Goal: Use online tool/utility: Utilize a website feature to perform a specific function

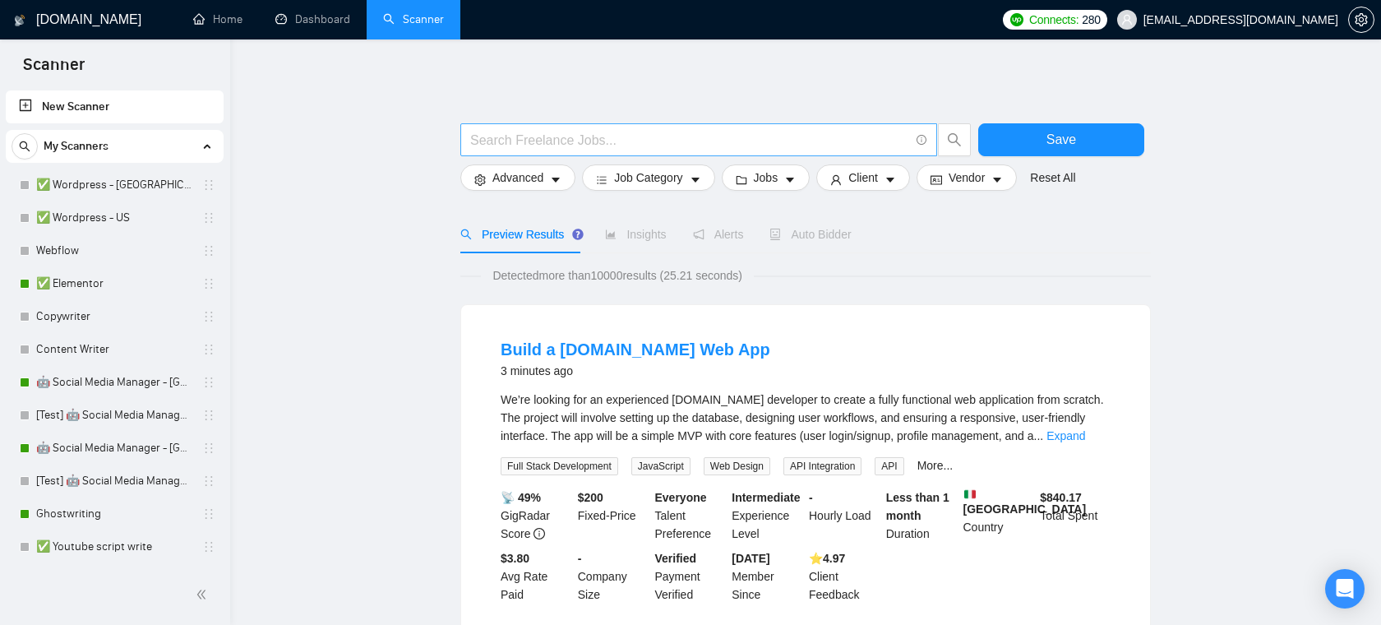
click at [723, 139] on input "text" at bounding box center [689, 140] width 439 height 21
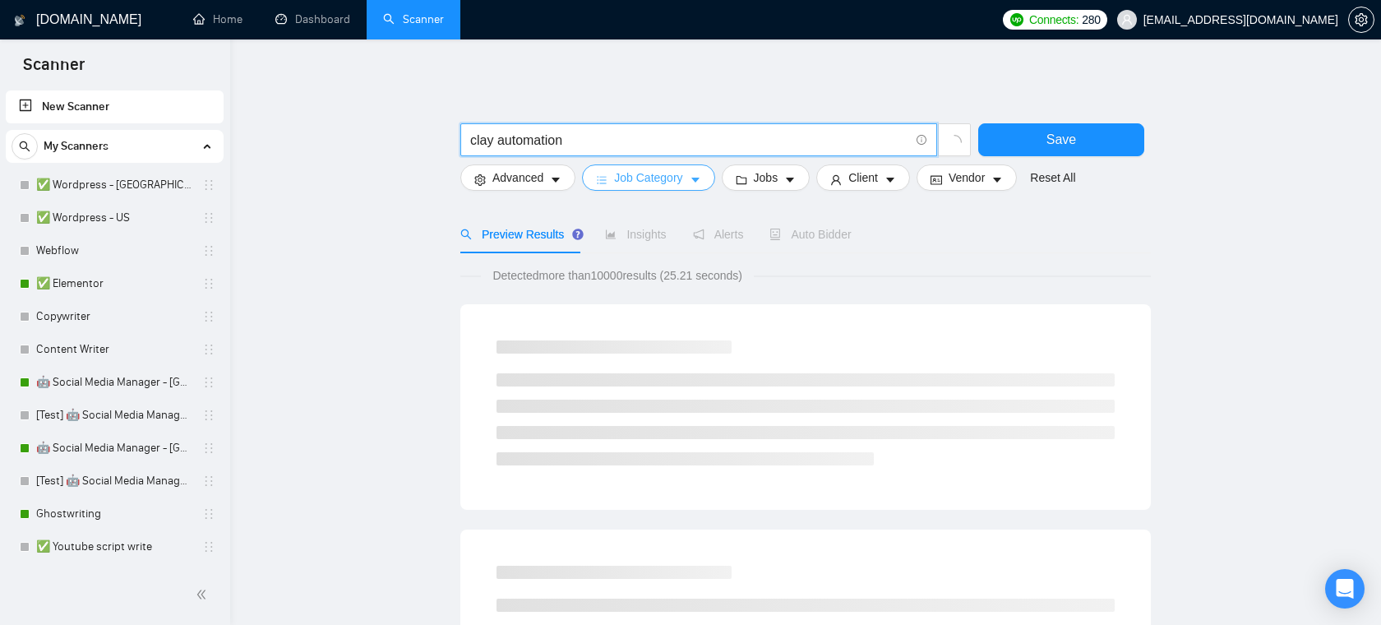
type input "clay automation"
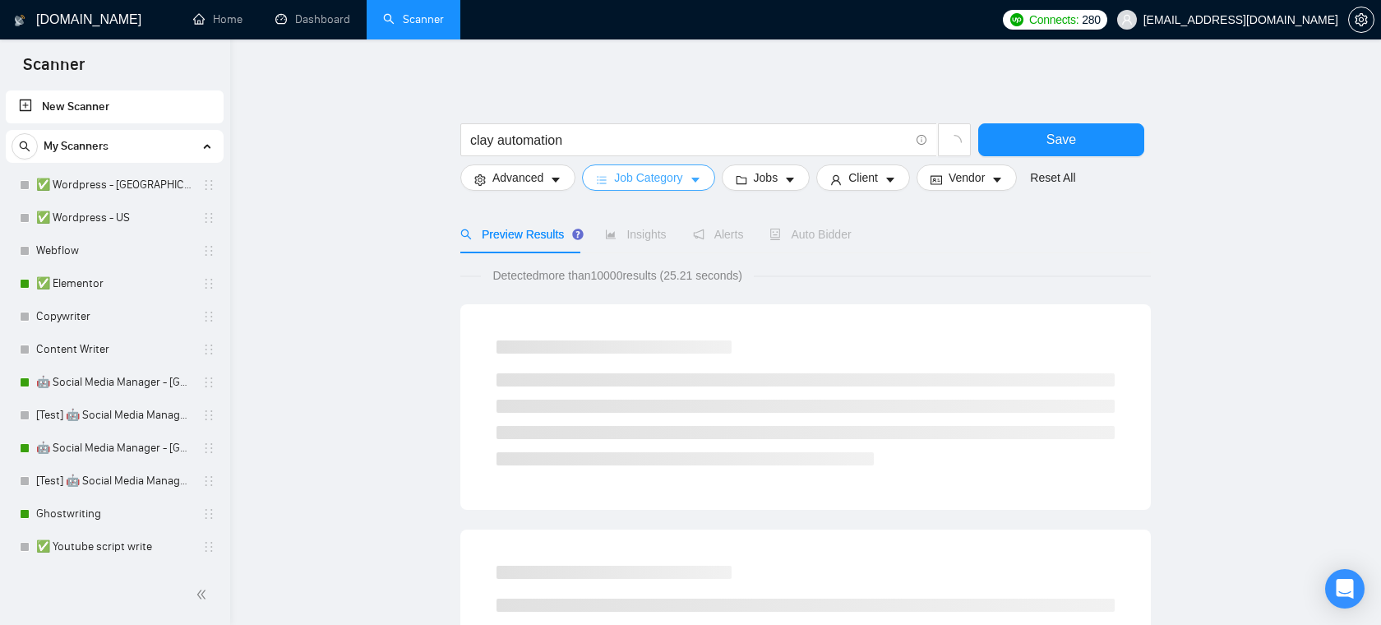
click at [681, 178] on span "Job Category" at bounding box center [648, 177] width 68 height 18
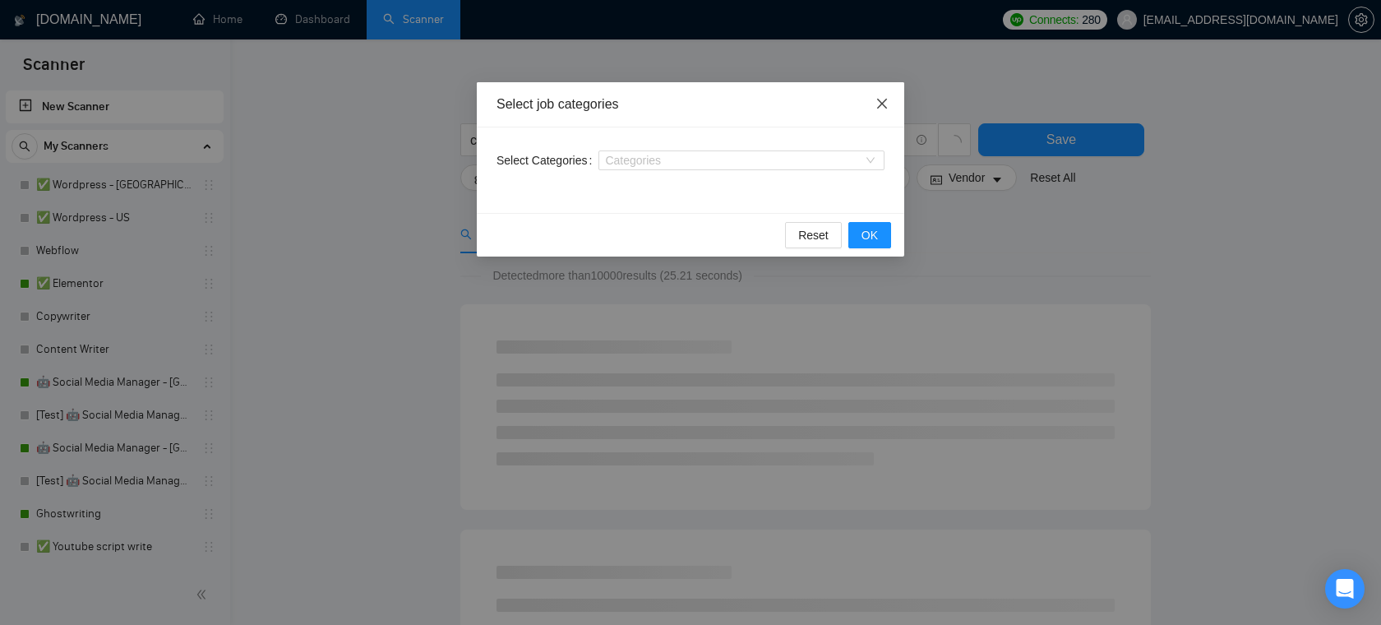
click at [885, 99] on icon "close" at bounding box center [881, 103] width 13 height 13
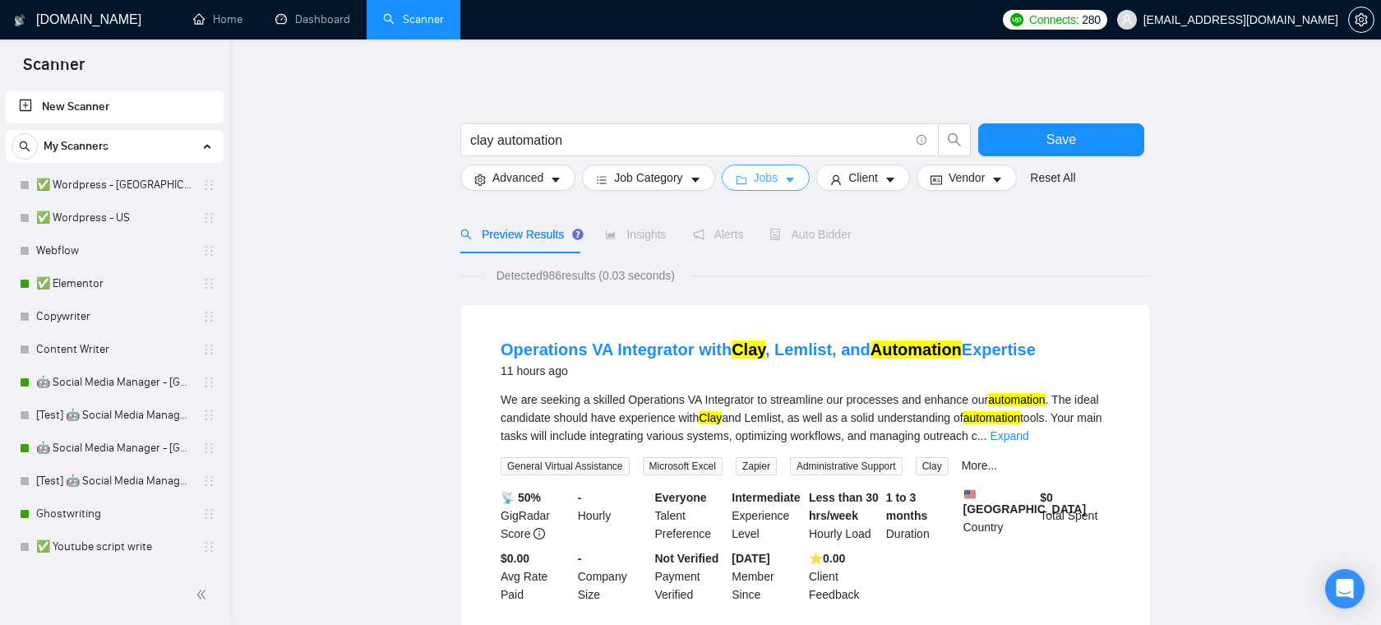
click at [789, 179] on button "Jobs" at bounding box center [766, 177] width 89 height 26
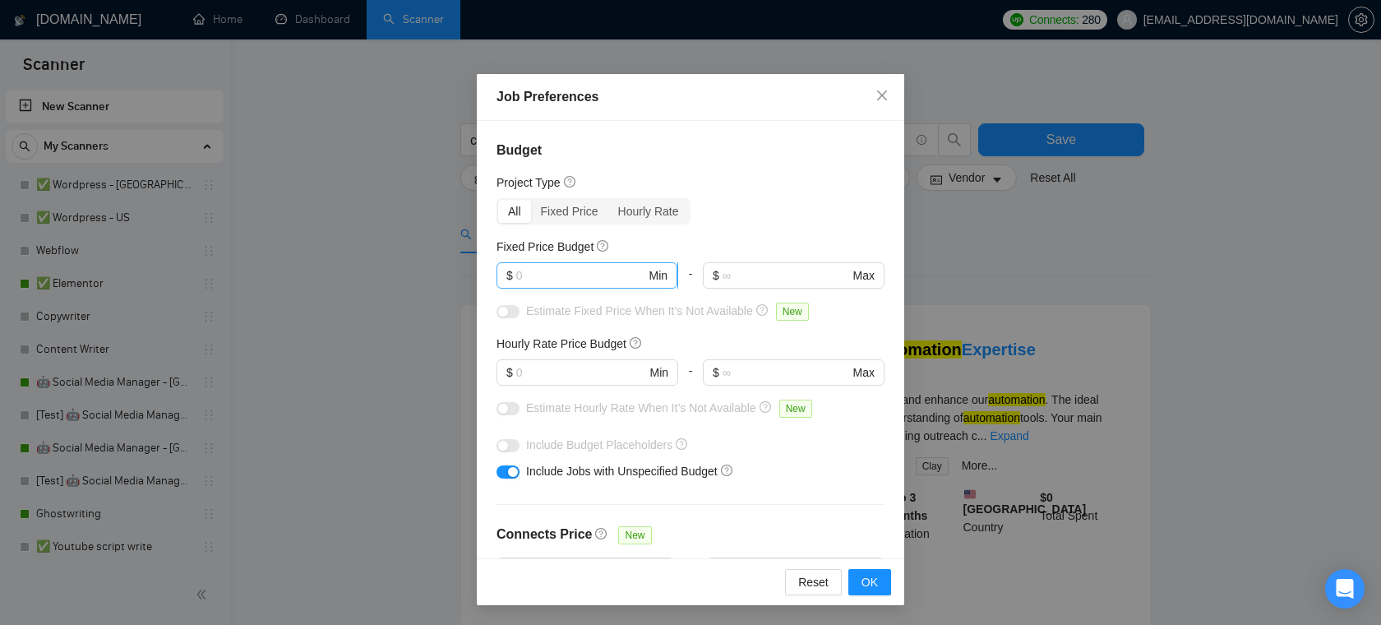
click at [611, 271] on input "text" at bounding box center [581, 275] width 130 height 18
click at [570, 380] on input "text" at bounding box center [581, 372] width 130 height 18
click at [884, 108] on span "Close" at bounding box center [882, 96] width 44 height 44
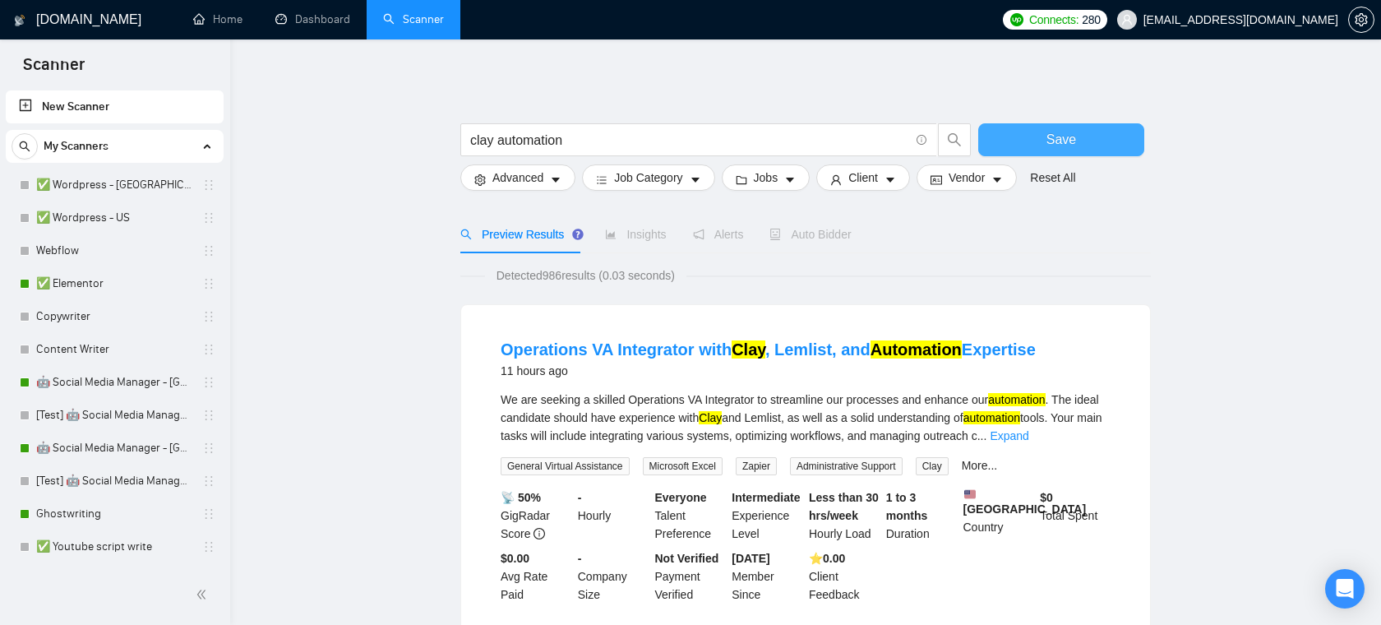
click at [1045, 141] on button "Save" at bounding box center [1061, 139] width 166 height 33
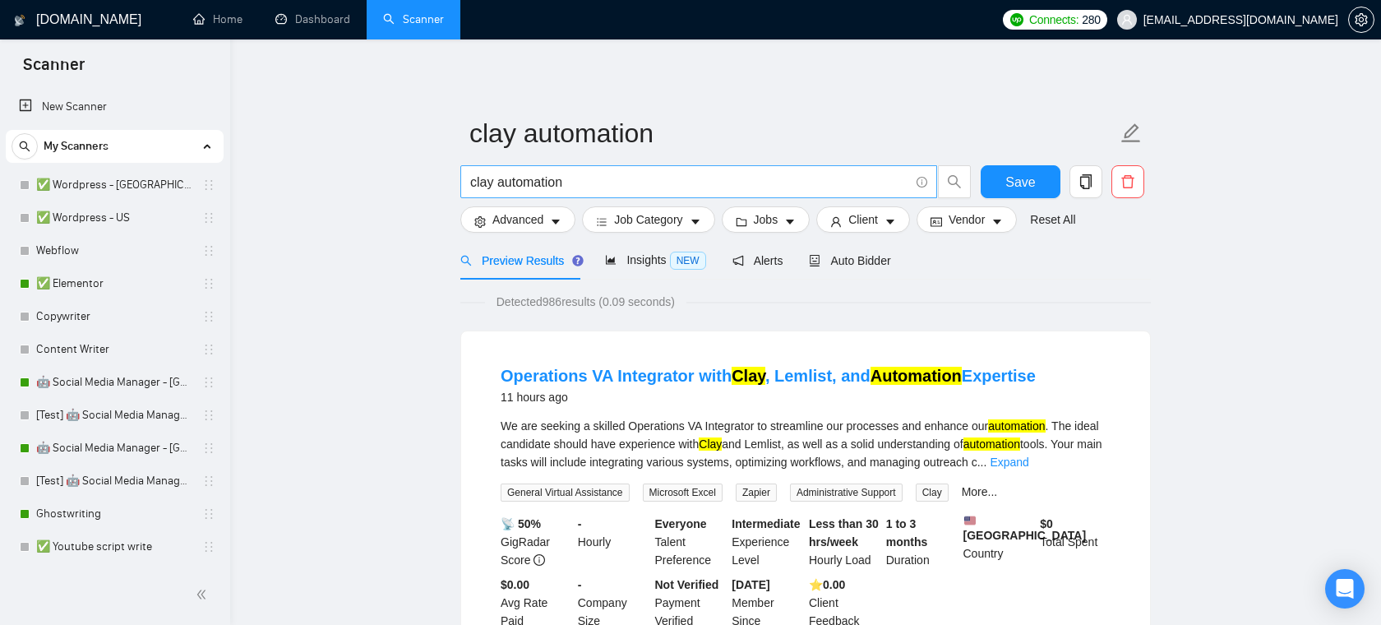
click at [627, 182] on input "clay automation" at bounding box center [689, 182] width 439 height 21
click at [652, 261] on span "Insights NEW" at bounding box center [655, 259] width 100 height 13
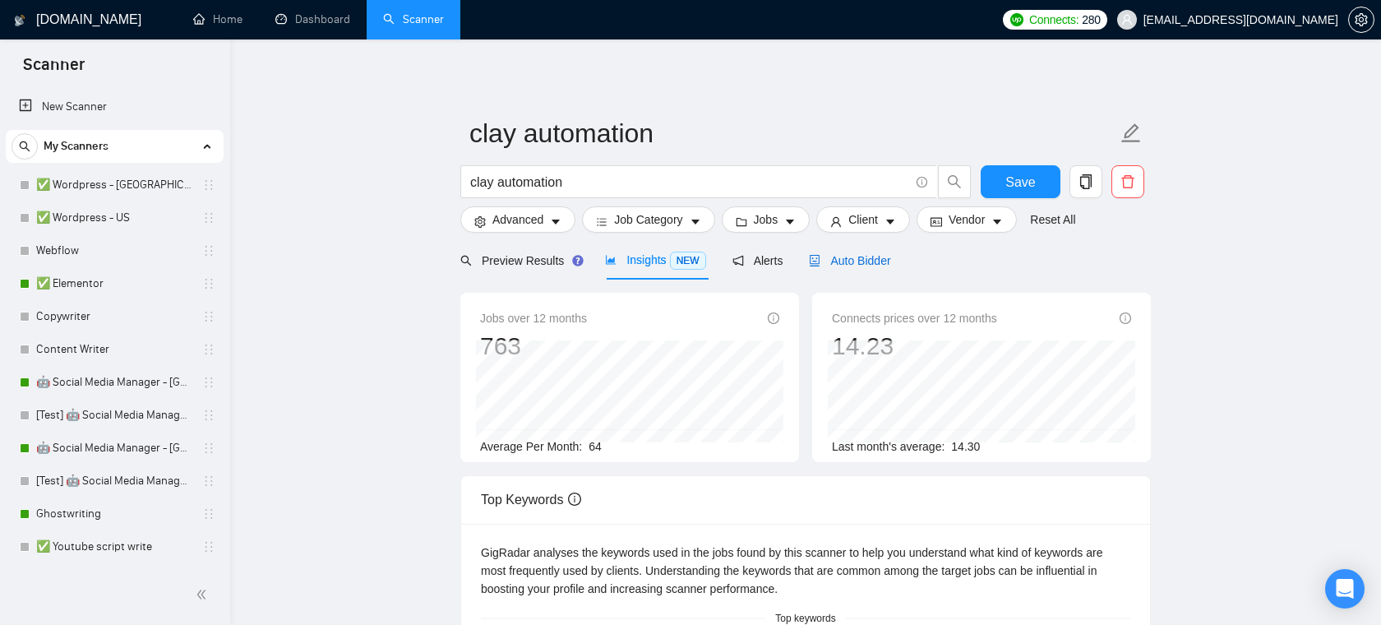
click at [876, 252] on div "Auto Bidder" at bounding box center [849, 260] width 81 height 18
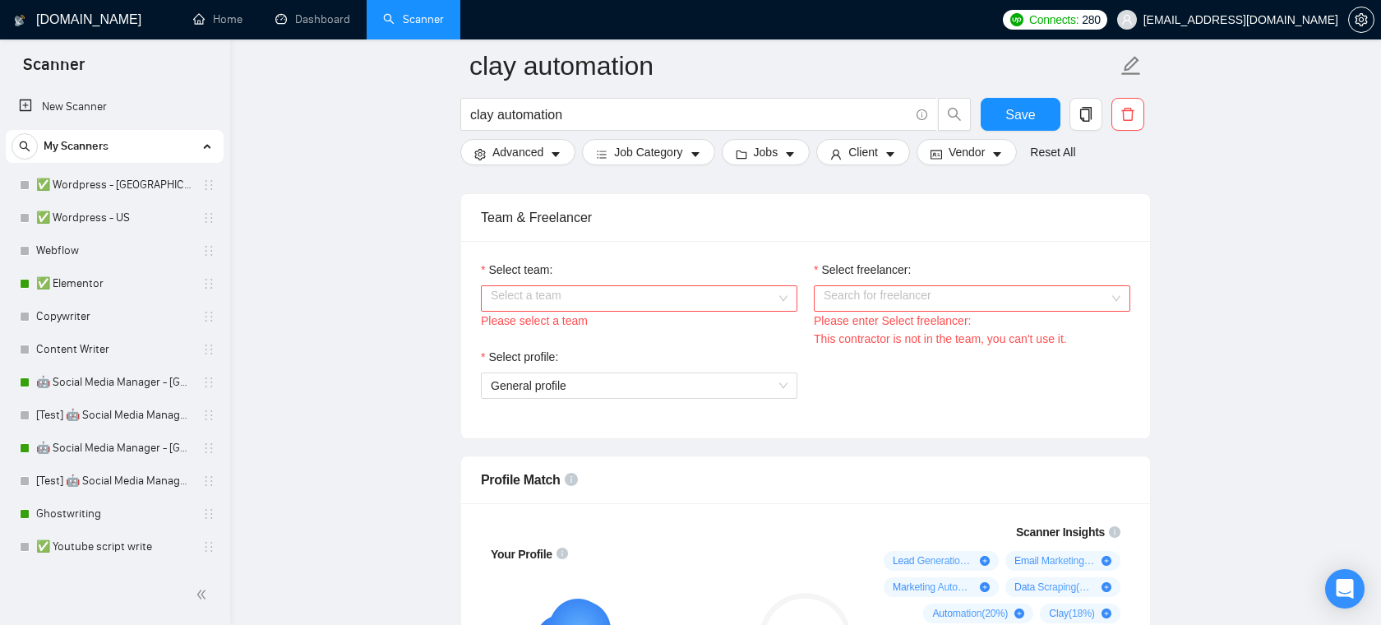
scroll to position [842, 0]
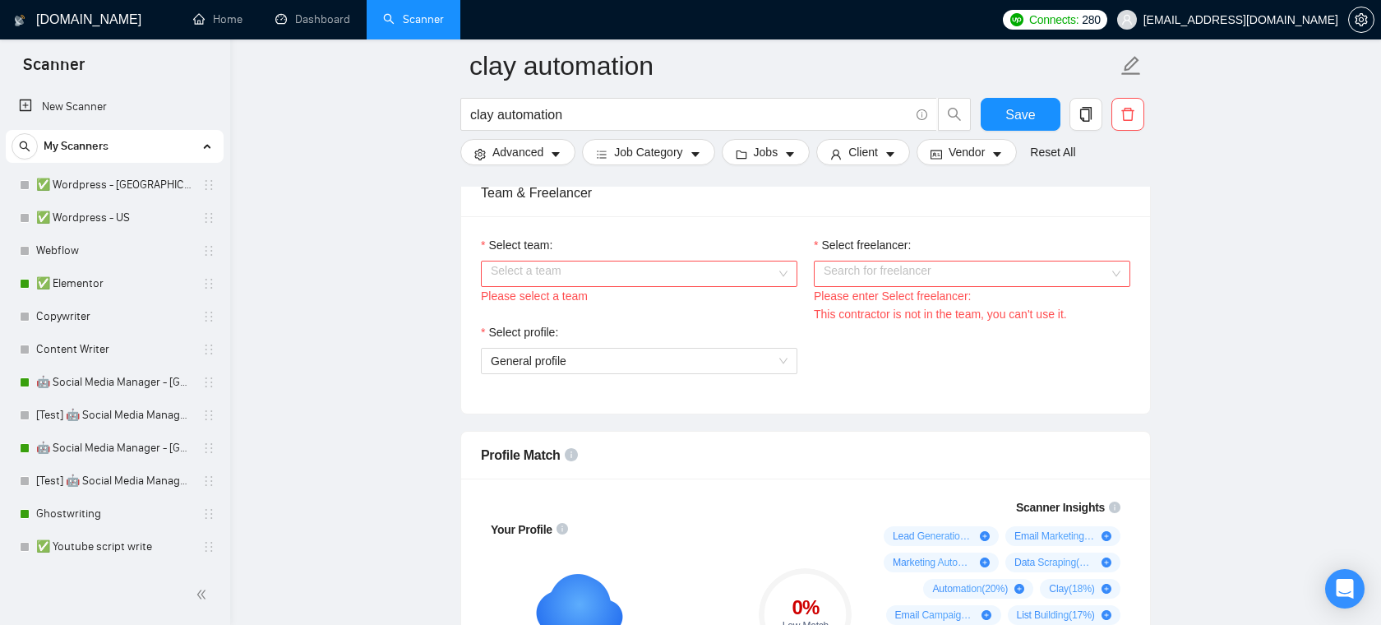
click at [753, 266] on input "Select team:" at bounding box center [633, 273] width 285 height 25
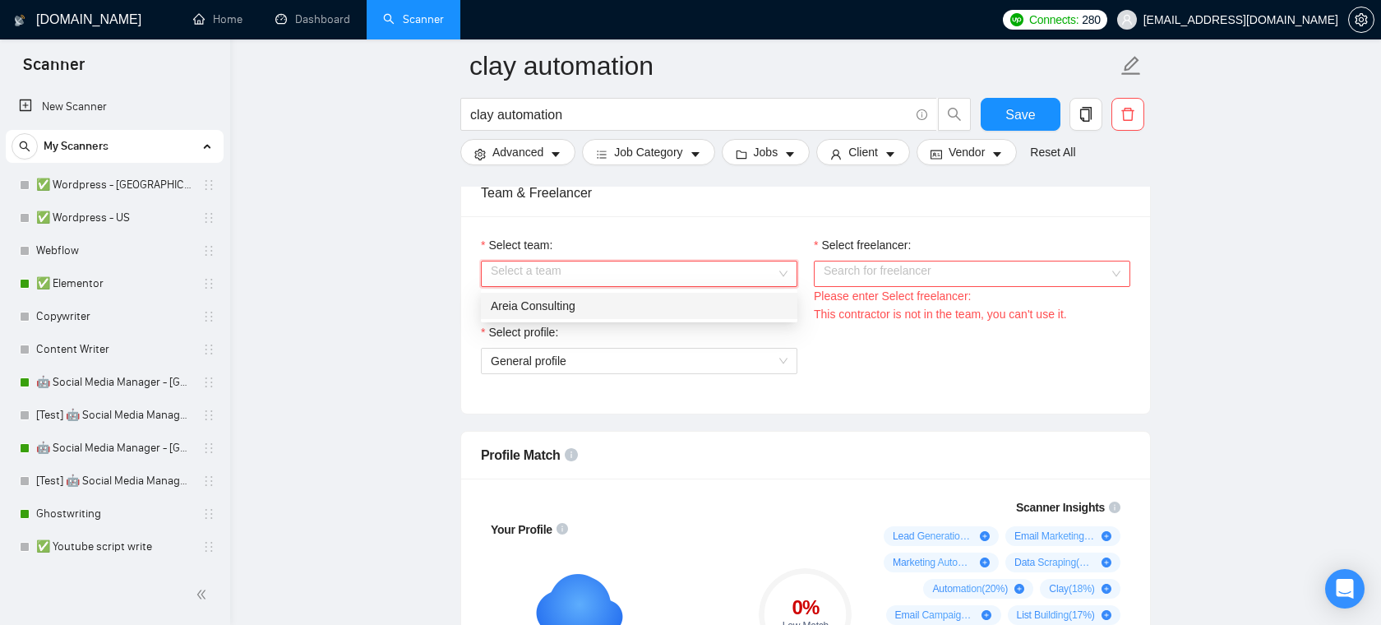
click at [679, 294] on div "Areia Consulting" at bounding box center [639, 306] width 316 height 26
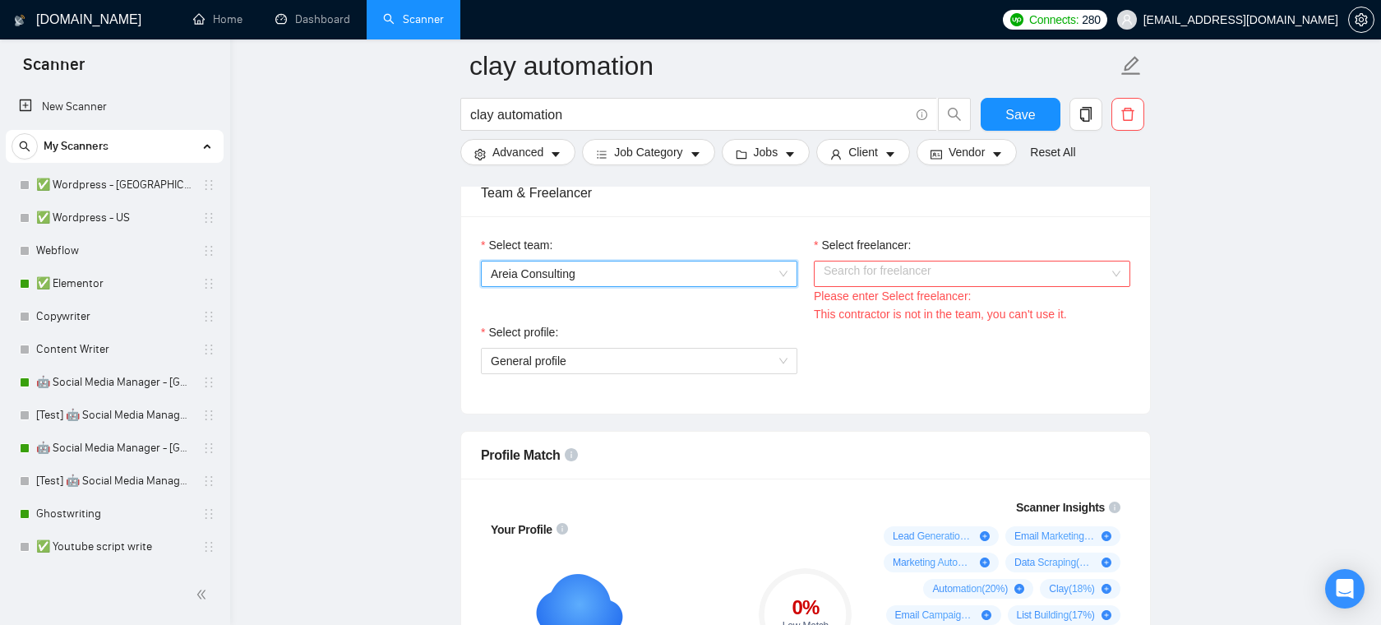
click at [922, 270] on input "Select freelancer:" at bounding box center [965, 273] width 285 height 25
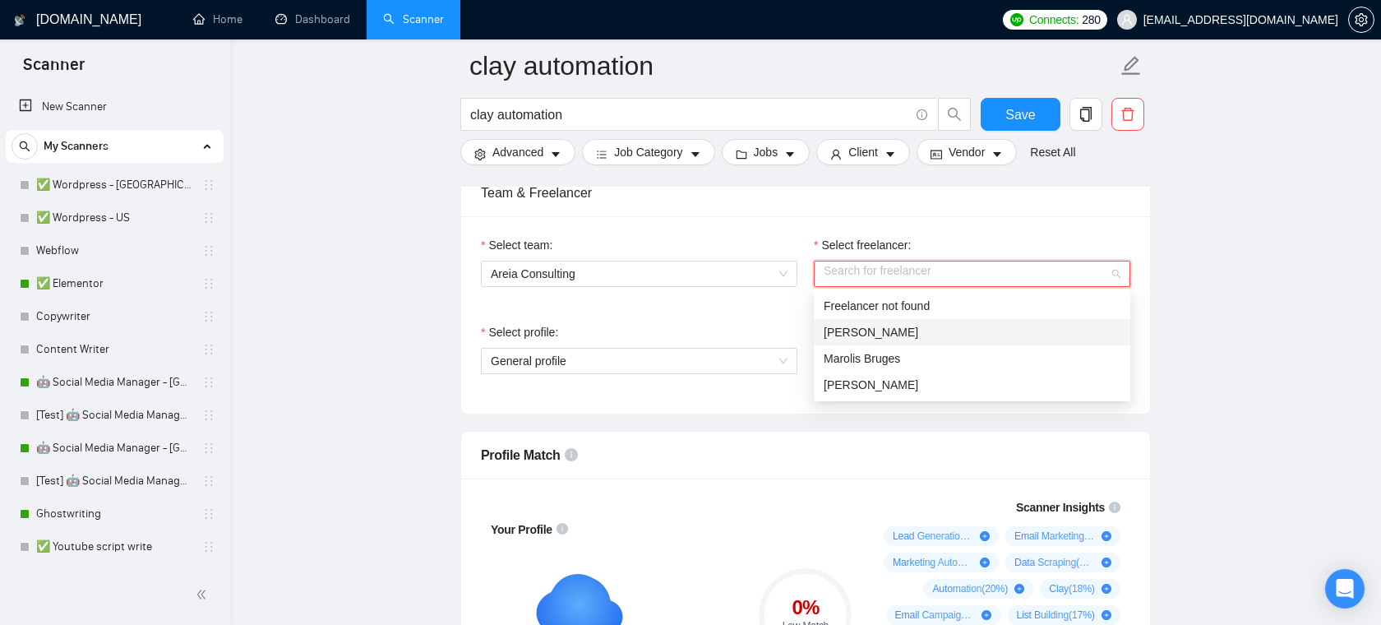
click at [899, 320] on div "[PERSON_NAME]" at bounding box center [972, 332] width 316 height 26
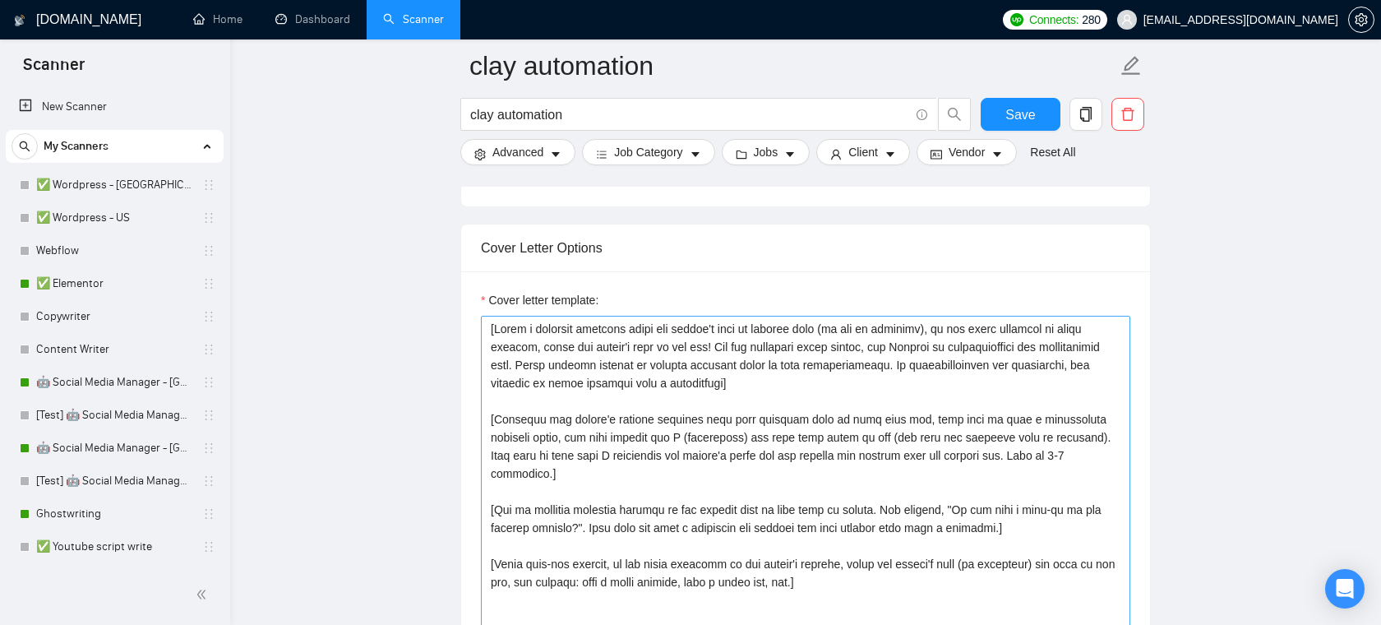
scroll to position [1809, 0]
click at [816, 374] on textarea "Cover letter template:" at bounding box center [805, 499] width 649 height 370
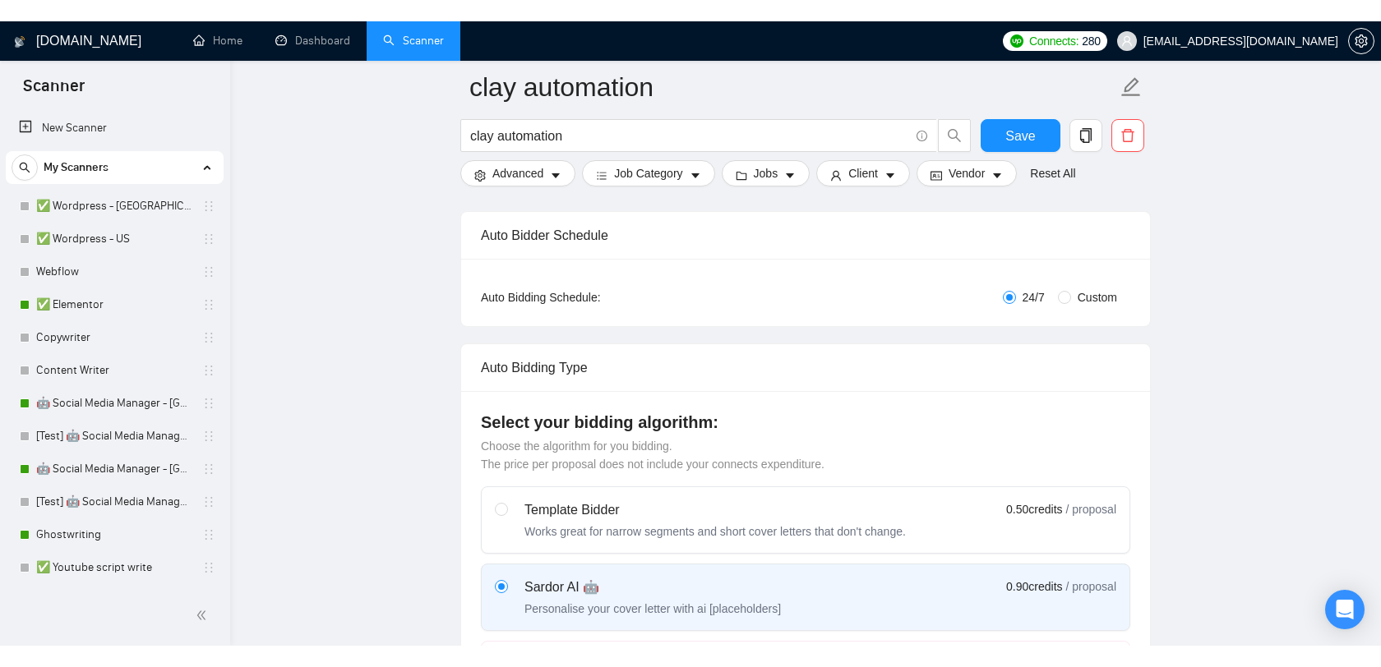
scroll to position [0, 0]
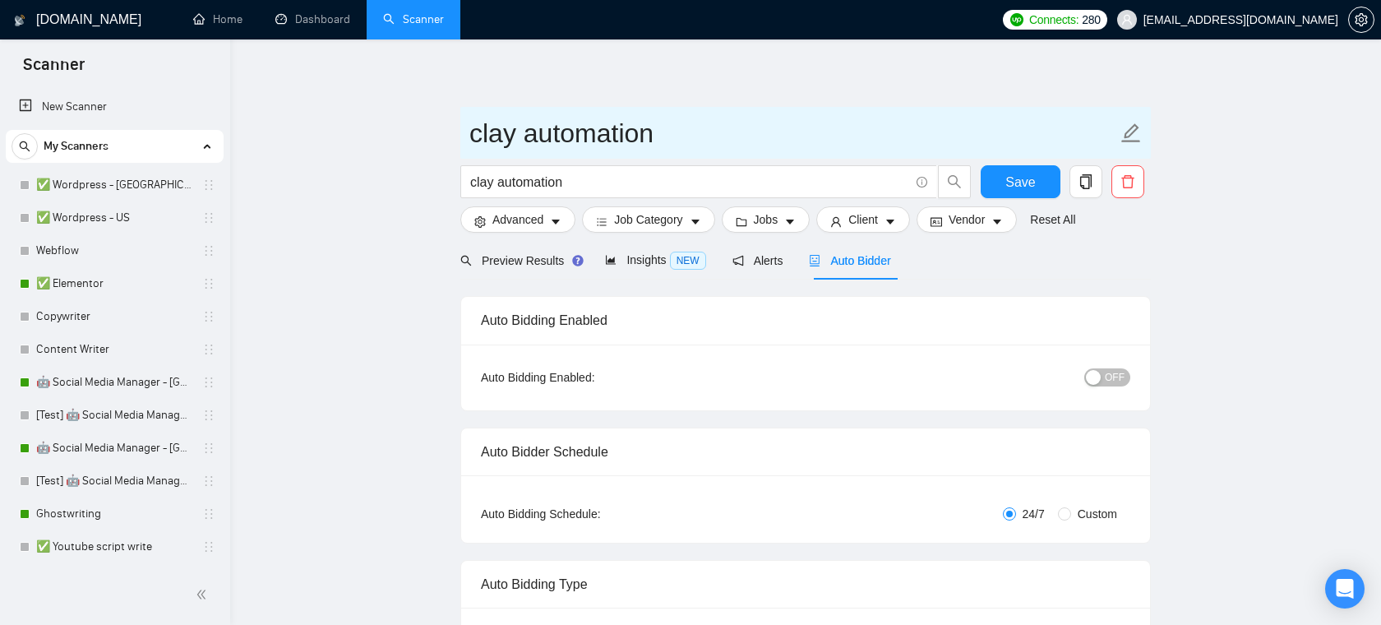
click at [750, 107] on span "clay automation" at bounding box center [805, 133] width 690 height 52
